Goal: Task Accomplishment & Management: Manage account settings

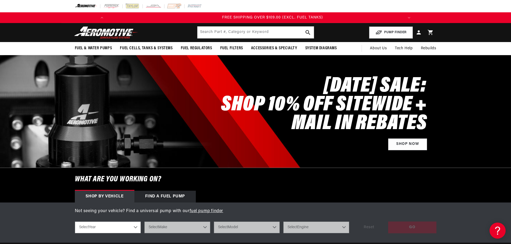
scroll to position [0, 608]
click at [419, 34] on icon at bounding box center [418, 32] width 4 height 4
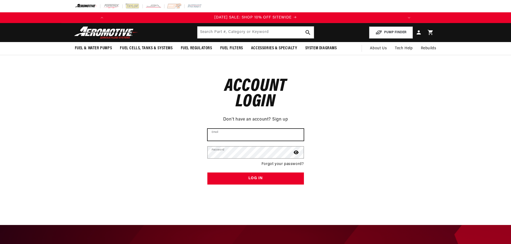
click at [224, 131] on input "Email" at bounding box center [256, 135] width 96 height 12
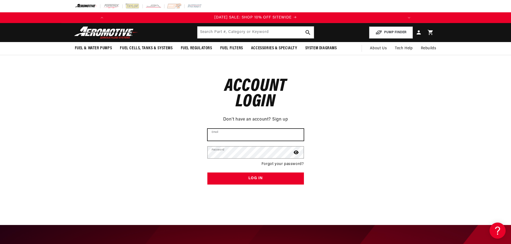
click at [234, 141] on input "Email" at bounding box center [256, 135] width 96 height 12
type input "darrenbbracecars@gmail.com"
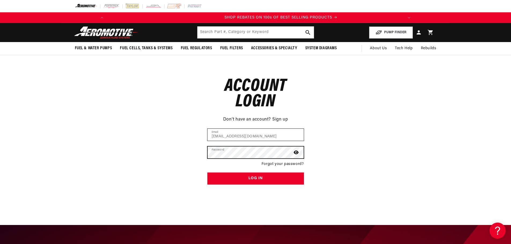
scroll to position [0, 304]
click at [296, 154] on icon at bounding box center [296, 152] width 5 height 4
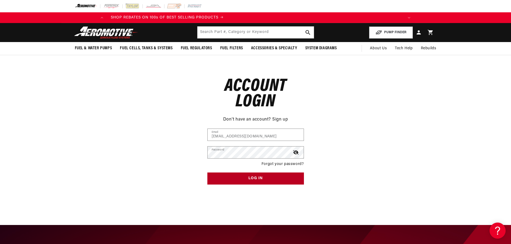
click at [260, 177] on button "Log in" at bounding box center [255, 179] width 97 height 12
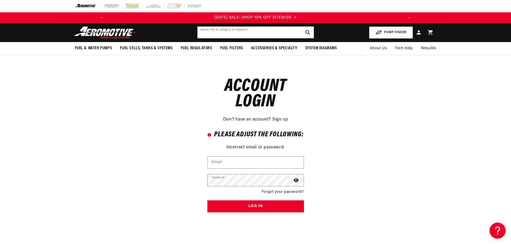
click at [219, 32] on input "text" at bounding box center [255, 33] width 116 height 12
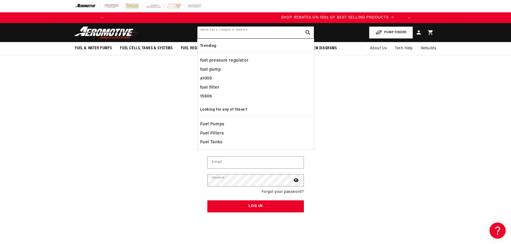
scroll to position [0, 304]
